Goal: Complete application form: Complete application form

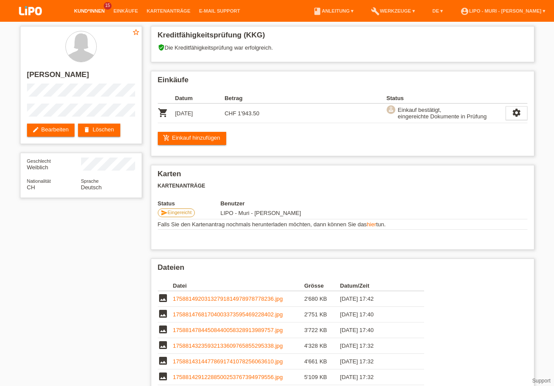
click at [91, 9] on link "Kund*innen" at bounding box center [89, 10] width 39 height 5
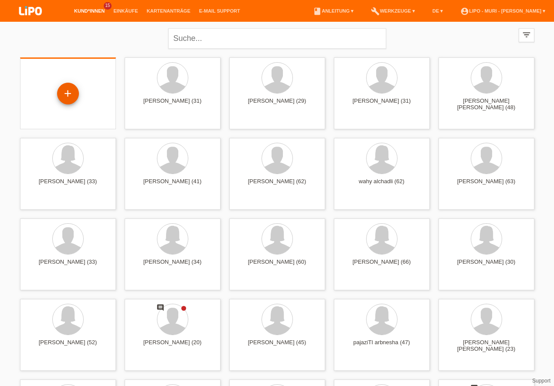
click at [64, 91] on div "+" at bounding box center [67, 93] width 21 height 15
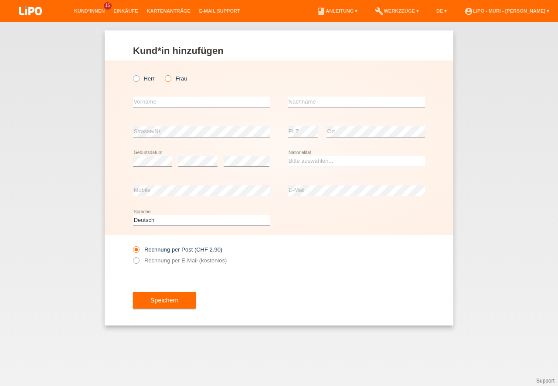
click at [163, 74] on icon at bounding box center [163, 74] width 0 height 0
click at [169, 77] on input "Frau" at bounding box center [168, 78] width 6 height 6
radio input "true"
click at [165, 100] on input "text" at bounding box center [201, 102] width 137 height 11
type input "f"
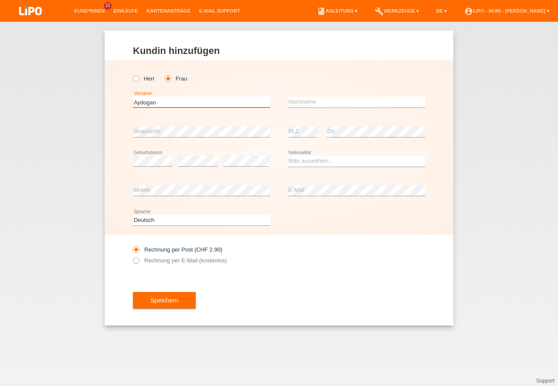
type input "Aydogan"
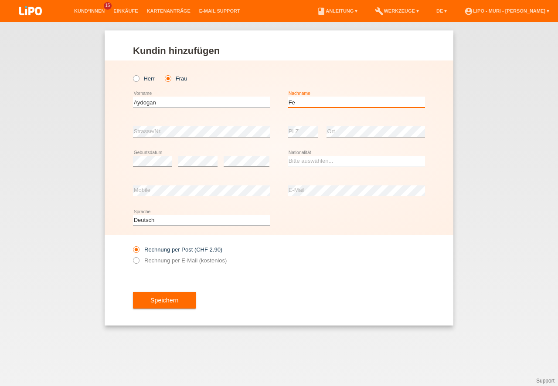
type input "Fe"
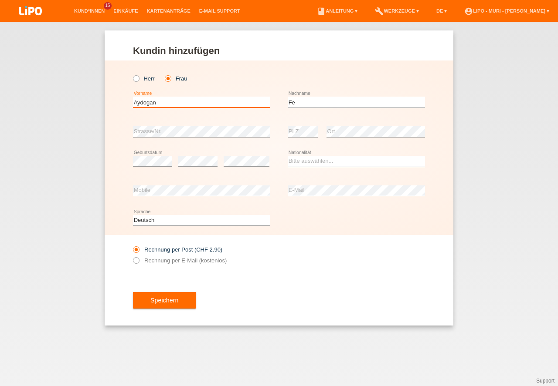
drag, startPoint x: 176, startPoint y: 101, endPoint x: 100, endPoint y: 101, distance: 76.2
click at [133, 101] on input "Aydogan" at bounding box center [201, 102] width 137 height 11
type input "Feyzan Asli"
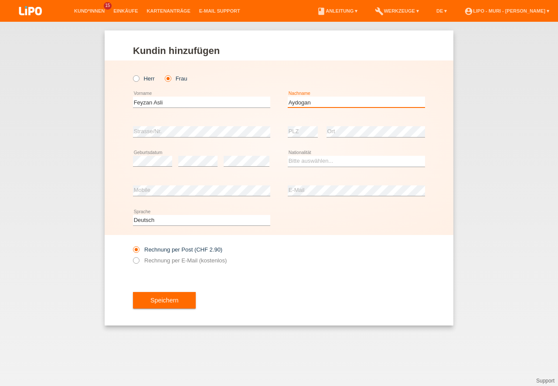
type input "Aydogan"
click at [196, 176] on div "error" at bounding box center [197, 162] width 39 height 30
click at [340, 163] on select "Bitte auswählen... Schweiz Deutschland Liechtenstein Österreich ------------ Af…" at bounding box center [355, 161] width 137 height 10
select select "CH"
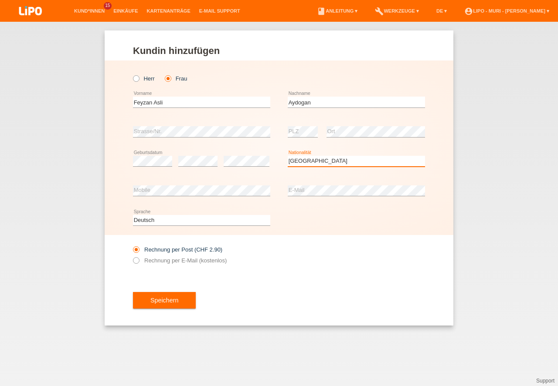
click at [0, 0] on option "Schweiz" at bounding box center [0, 0] width 0 height 0
click at [141, 260] on label "Rechnung per E-Mail (kostenlos)" at bounding box center [180, 260] width 94 height 7
click at [139, 260] on input "Rechnung per E-Mail (kostenlos)" at bounding box center [136, 262] width 6 height 11
radio input "true"
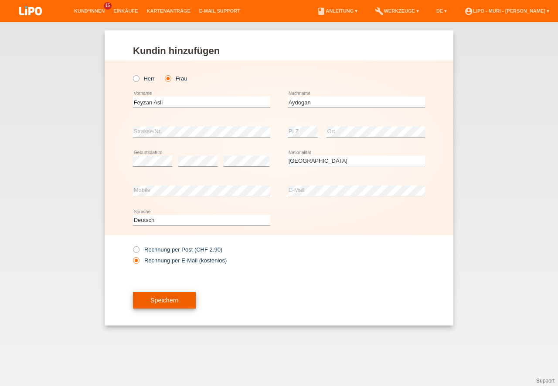
click at [180, 302] on button "Speichern" at bounding box center [164, 300] width 63 height 17
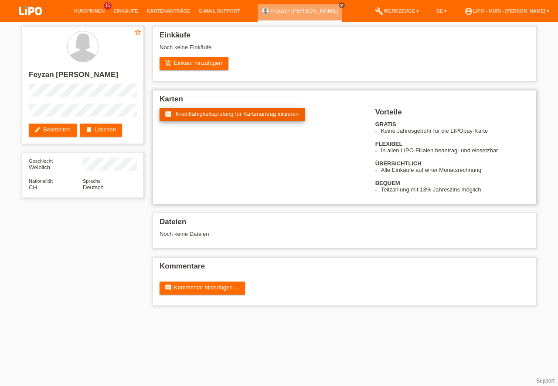
click at [214, 112] on span "Kreditfähigkeitsprüfung für Kartenantrag initiieren" at bounding box center [237, 114] width 123 height 7
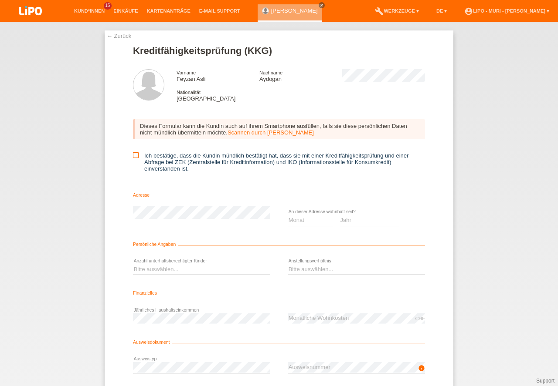
click at [133, 155] on icon at bounding box center [136, 155] width 6 height 6
click at [133, 155] on input "Ich bestätige, dass die Kundin mündlich bestätigt hat, dass sie mit einer Kredi…" at bounding box center [136, 155] width 6 height 6
checkbox input "true"
click at [308, 224] on select "Monat 01 02 03 04 05 06 07 08 09 10" at bounding box center [309, 220] width 45 height 10
select select "08"
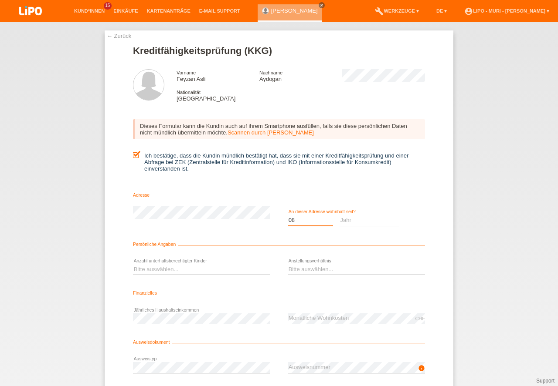
click at [0, 0] on option "08" at bounding box center [0, 0] width 0 height 0
click at [362, 224] on select "Jahr 2025 2024 2023 2022 2021 2020 2019 2018 2017 2016 2015 2014 2013 2012 2011…" at bounding box center [369, 220] width 60 height 10
select select "2020"
click at [0, 0] on option "2020" at bounding box center [0, 0] width 0 height 0
click at [245, 238] on form "Kreditfähigkeitsprüfung (KKG) Vorname Feyzan Asli Nachname Aydogan Nationalität…" at bounding box center [279, 239] width 292 height 388
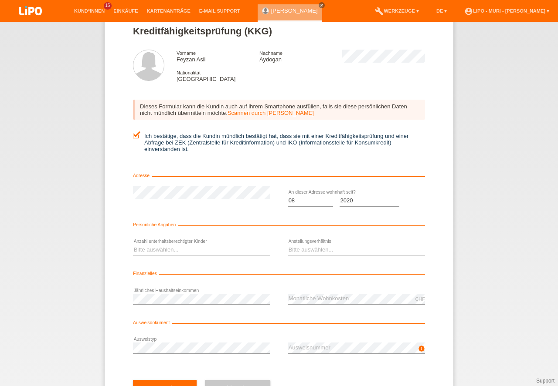
scroll to position [39, 0]
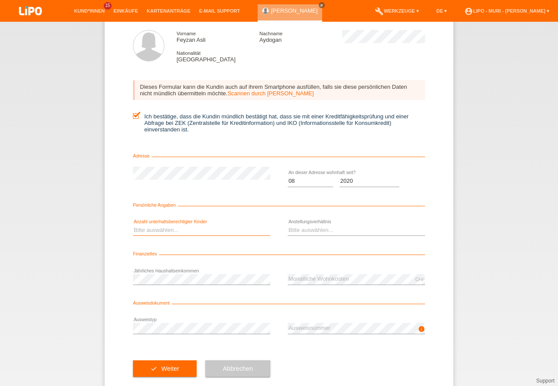
click at [160, 228] on select "Bitte auswählen... 0 1 2 3 4 5 6 7 8 9" at bounding box center [201, 230] width 137 height 10
select select "0"
click at [0, 0] on option "0" at bounding box center [0, 0] width 0 height 0
click at [320, 234] on select "Bitte auswählen... Unbefristet Befristet Lehrling/Student Pensioniert Nicht arb…" at bounding box center [355, 230] width 137 height 10
select select "UNLIMITED"
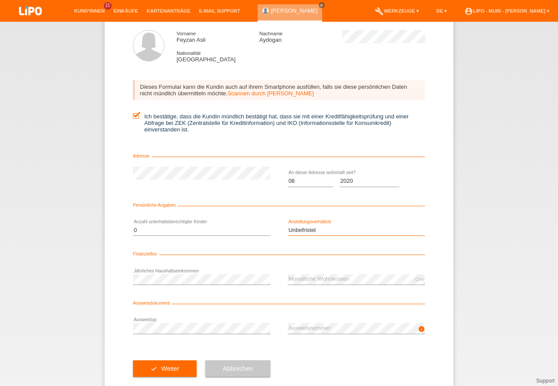
click at [0, 0] on option "Unbefristet" at bounding box center [0, 0] width 0 height 0
click at [311, 360] on div "check Weiter Abbrechen" at bounding box center [279, 369] width 292 height 51
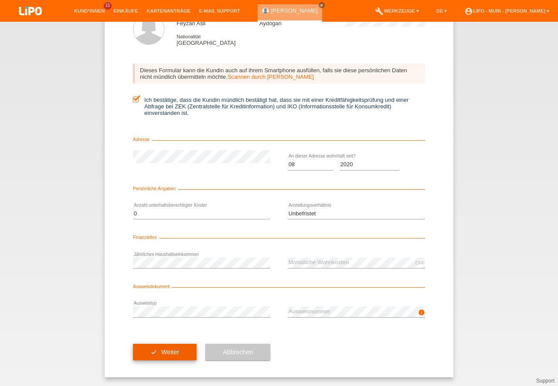
click at [172, 351] on button "check Weiter" at bounding box center [165, 352] width 64 height 17
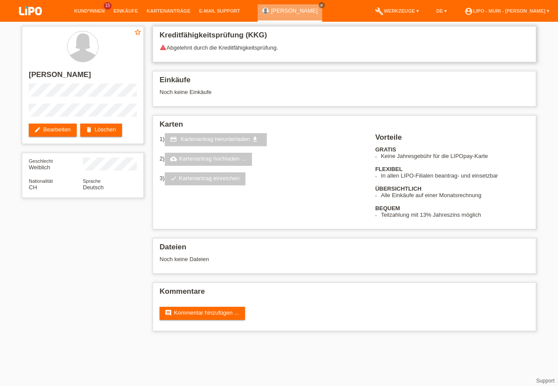
drag, startPoint x: 170, startPoint y: 47, endPoint x: 285, endPoint y: 46, distance: 115.0
click at [285, 46] on div "warning Abgelehnt durch die Kreditfähigkeitsprüfung." at bounding box center [343, 51] width 369 height 14
click at [385, 92] on div "Noch keine Einkäufe" at bounding box center [343, 95] width 369 height 13
click at [52, 129] on link "edit Bearbeiten" at bounding box center [53, 130] width 48 height 13
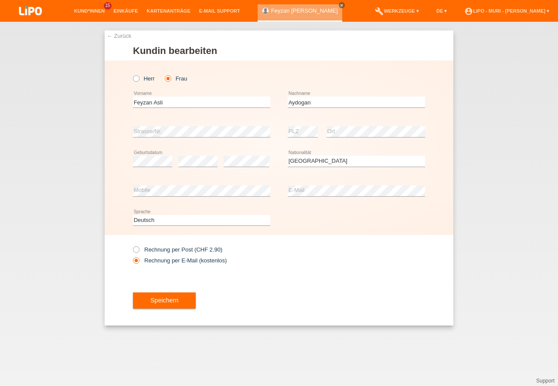
select select "CH"
click at [177, 302] on button "Speichern" at bounding box center [164, 300] width 63 height 17
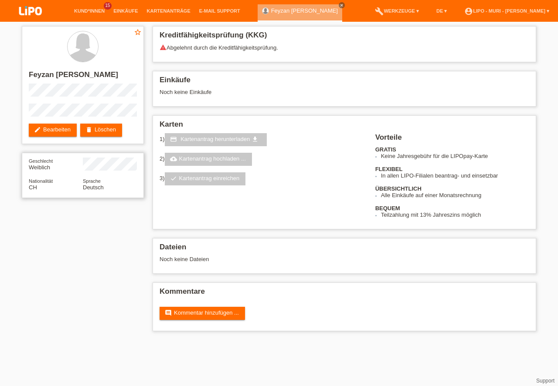
click at [115, 184] on div "Sprache Deutsch" at bounding box center [110, 184] width 54 height 13
click at [382, 340] on html "Kund*innen 15 Einkäufe Kartenanträge E-Mail Support close" at bounding box center [279, 170] width 558 height 340
